Goal: Communication & Community: Ask a question

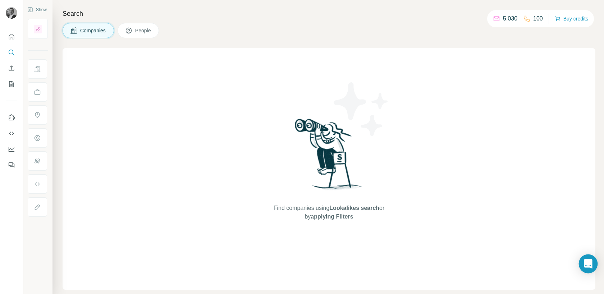
click at [588, 264] on icon "Open Intercom Messenger" at bounding box center [588, 263] width 8 height 9
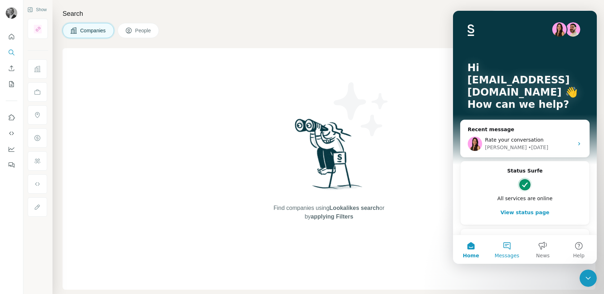
click at [510, 249] on button "Messages" at bounding box center [507, 249] width 36 height 29
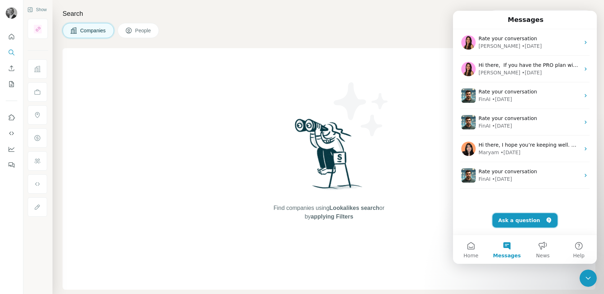
click at [511, 218] on button "Ask a question" at bounding box center [525, 220] width 65 height 14
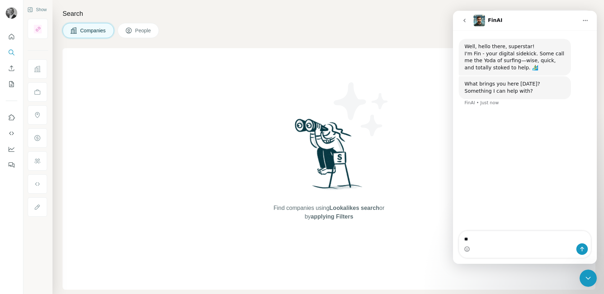
type textarea "*"
type textarea "**********"
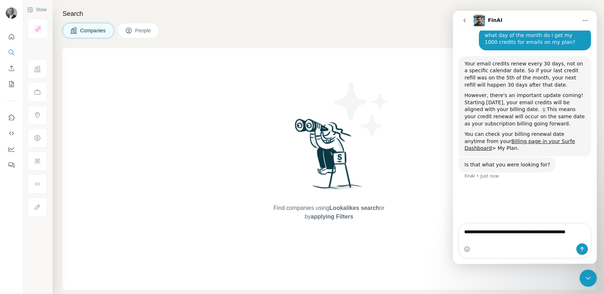
scroll to position [69, 0]
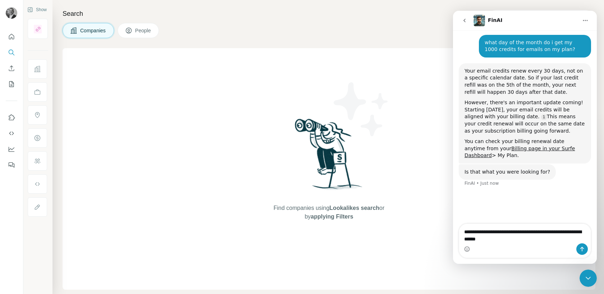
type textarea "**********"
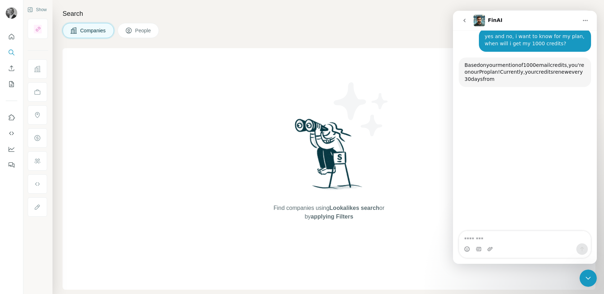
scroll to position [227, 0]
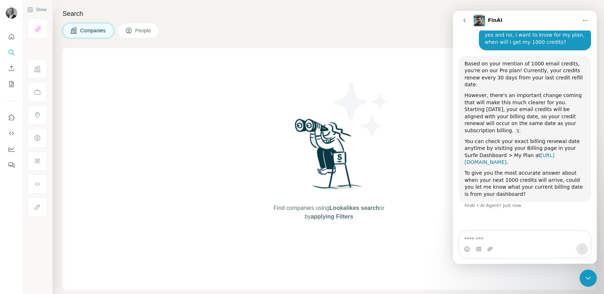
click at [498, 163] on link "[URL][DOMAIN_NAME]" at bounding box center [510, 158] width 90 height 13
click at [591, 275] on icon "Close Intercom Messenger" at bounding box center [588, 278] width 9 height 9
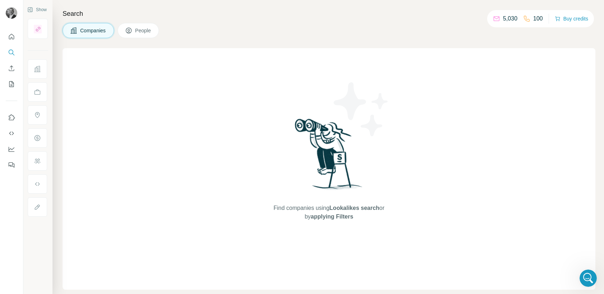
scroll to position [214, 0]
